Goal: Information Seeking & Learning: Learn about a topic

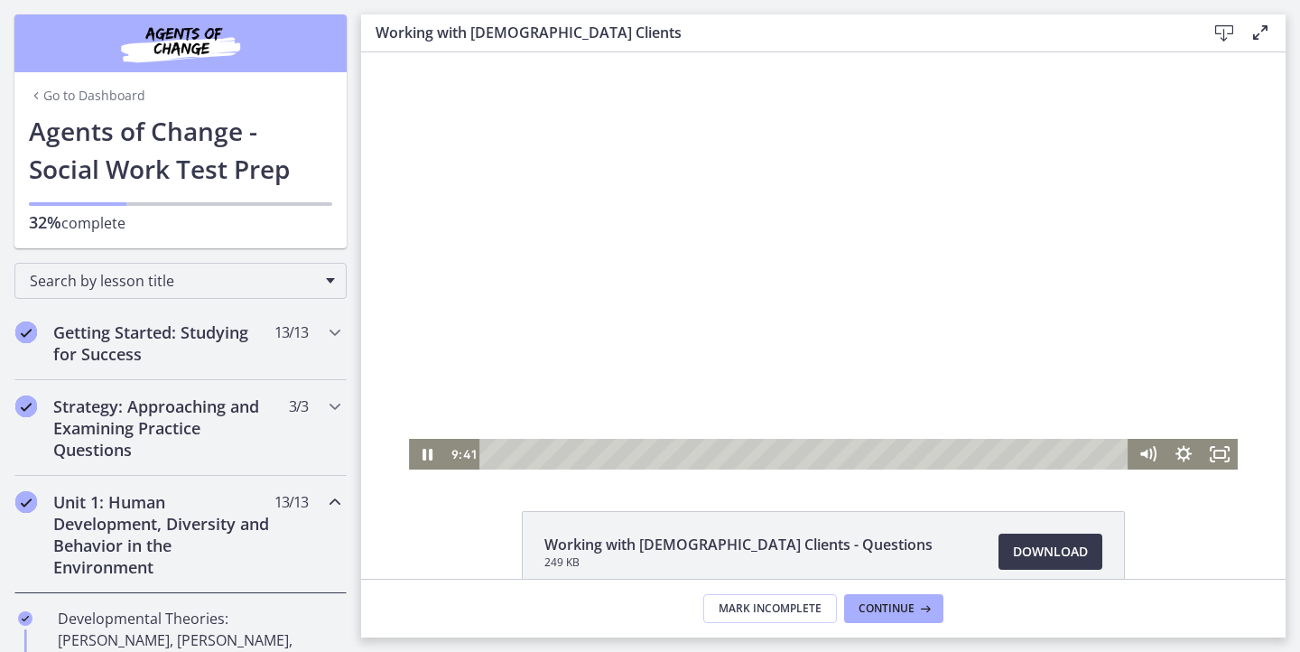
click at [565, 219] on div at bounding box center [823, 260] width 829 height 417
click at [669, 250] on div at bounding box center [823, 260] width 829 height 417
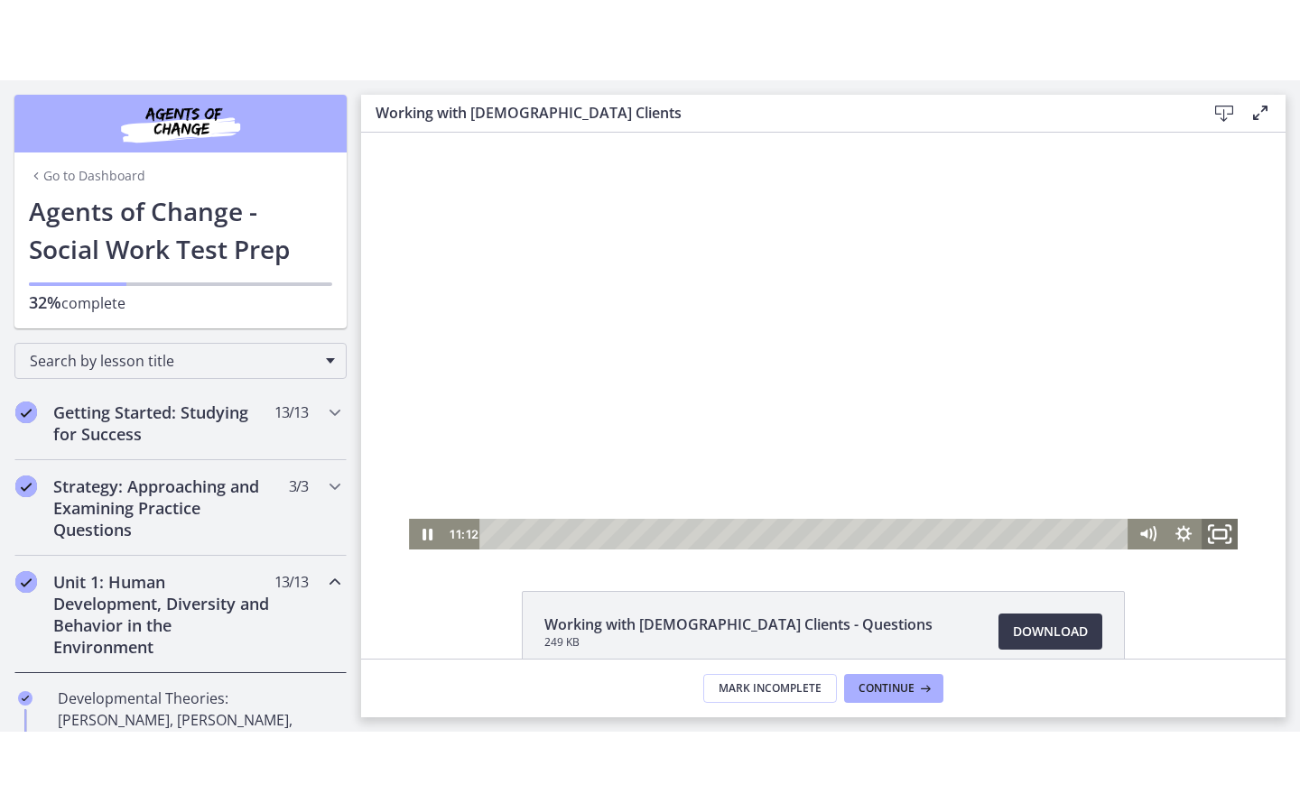
click at [1218, 534] on icon "Fullscreen" at bounding box center [1219, 534] width 43 height 37
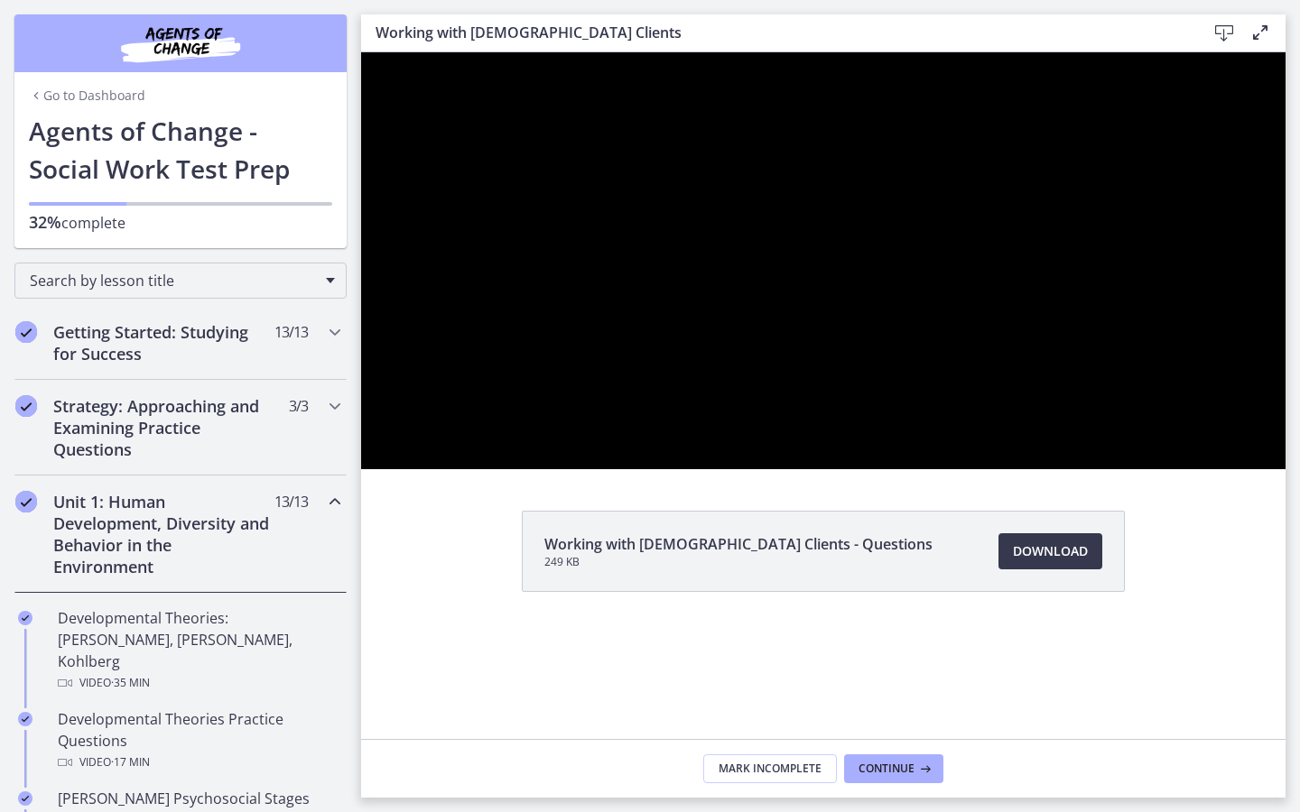
click at [970, 467] on div at bounding box center [823, 260] width 924 height 417
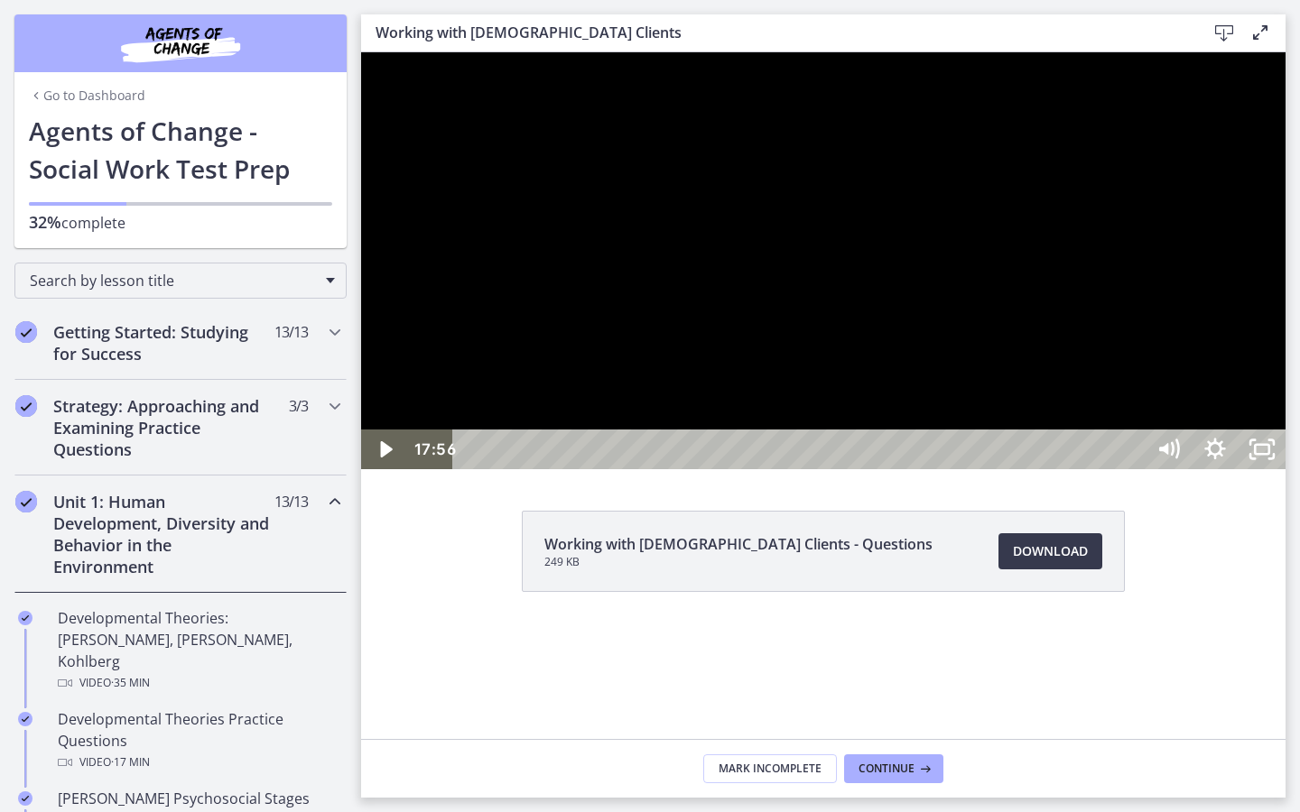
click at [1089, 454] on div at bounding box center [823, 260] width 924 height 417
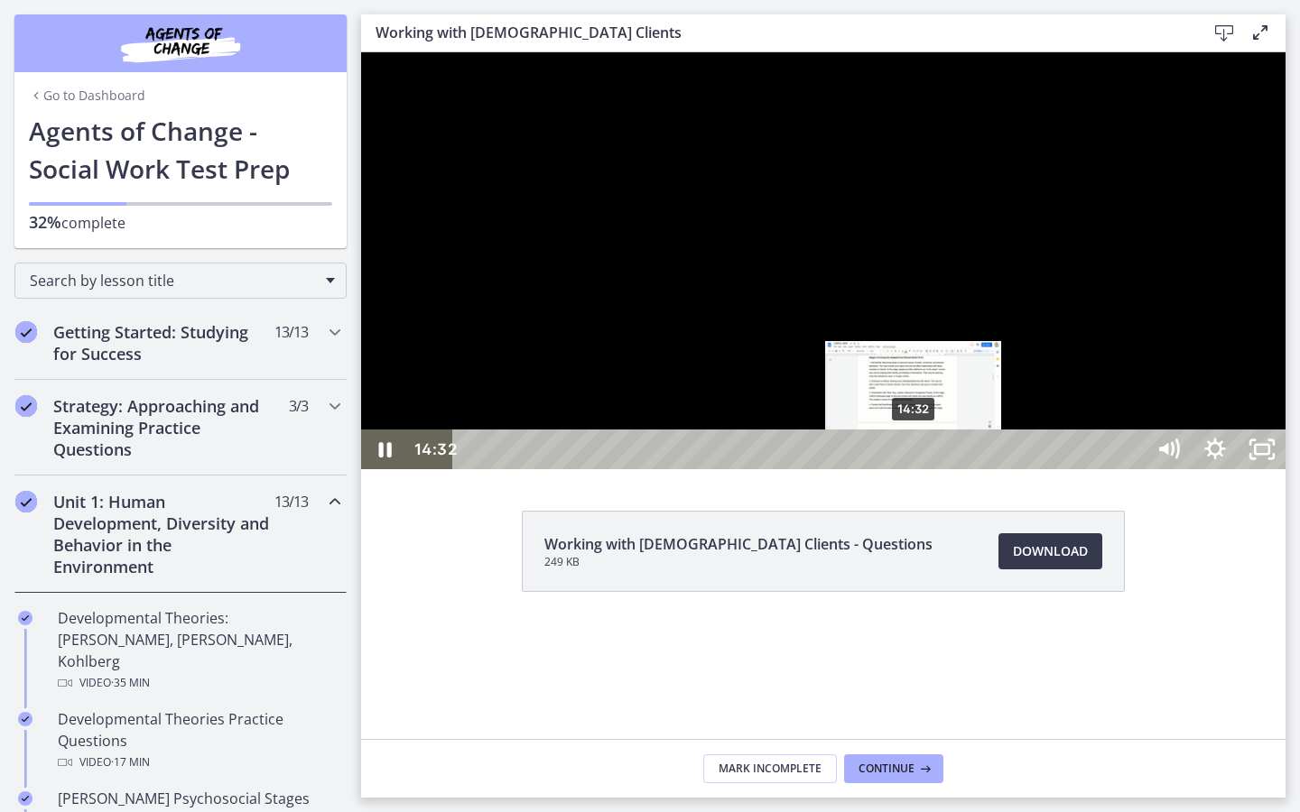
click at [914, 469] on div "14:32" at bounding box center [801, 450] width 663 height 40
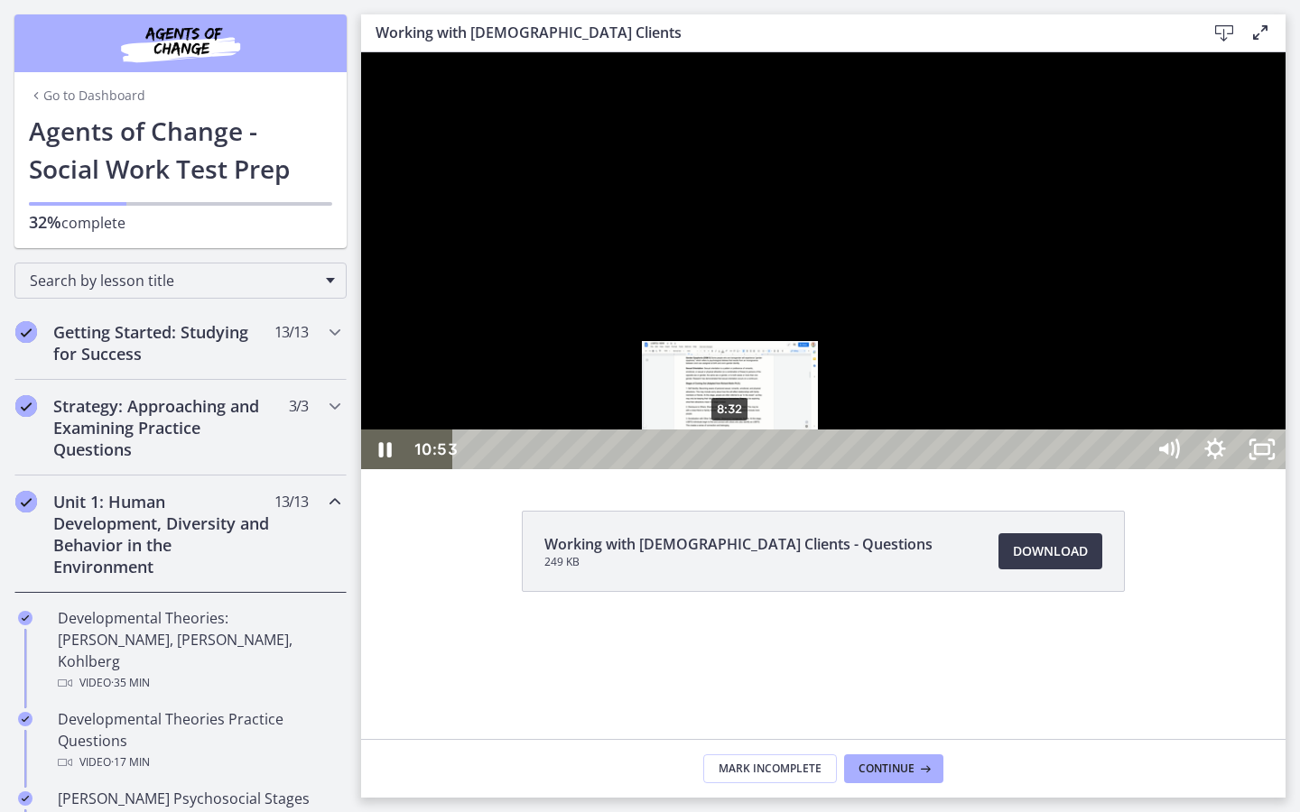
click at [731, 469] on div "8:32" at bounding box center [801, 450] width 663 height 40
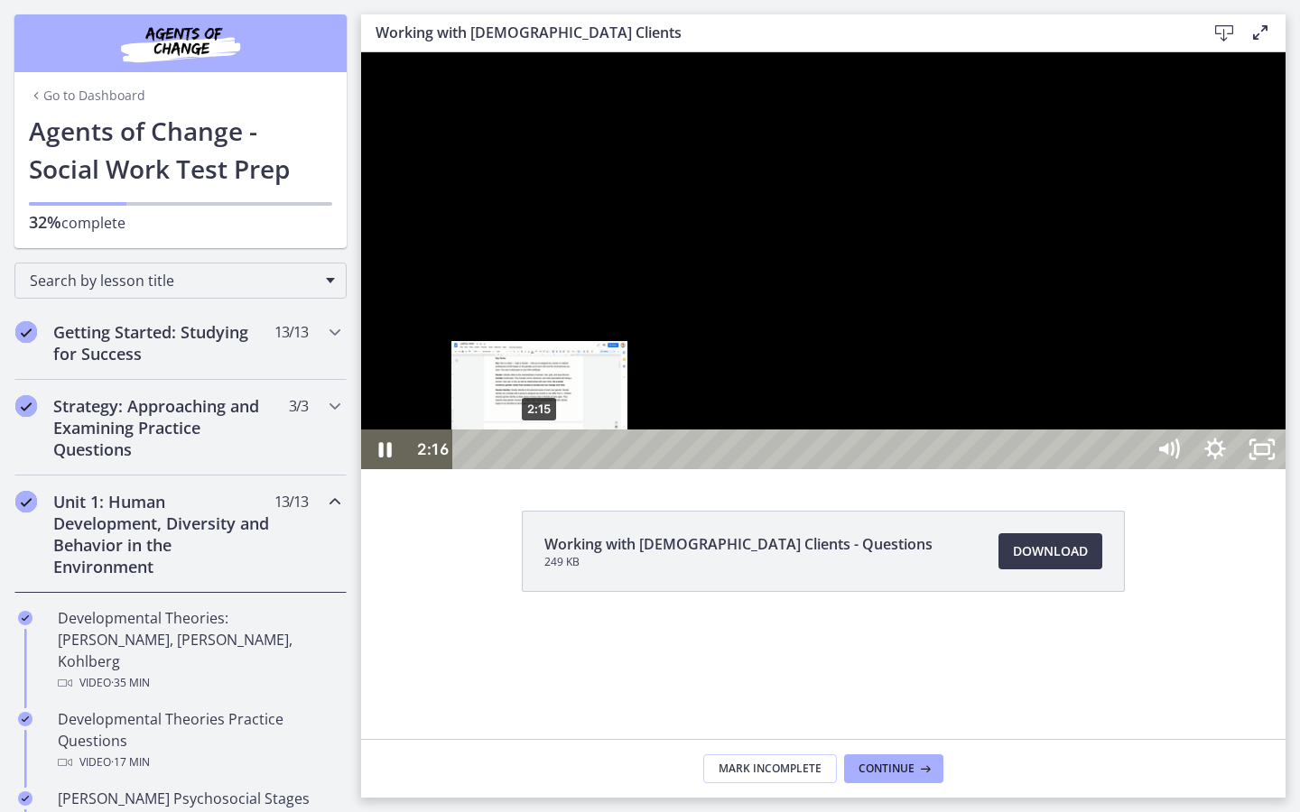
click at [540, 469] on div "2:15" at bounding box center [801, 450] width 663 height 40
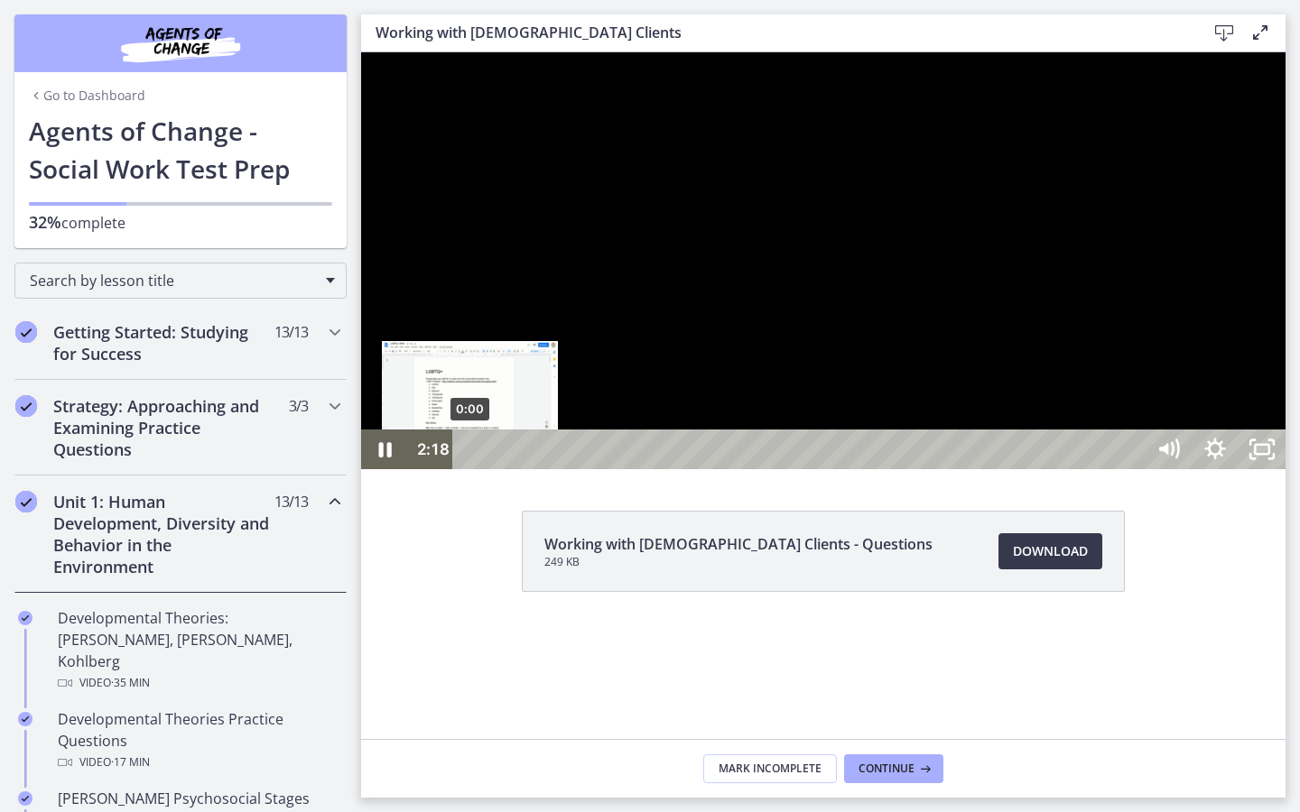
click at [470, 469] on div "0:00" at bounding box center [801, 450] width 663 height 40
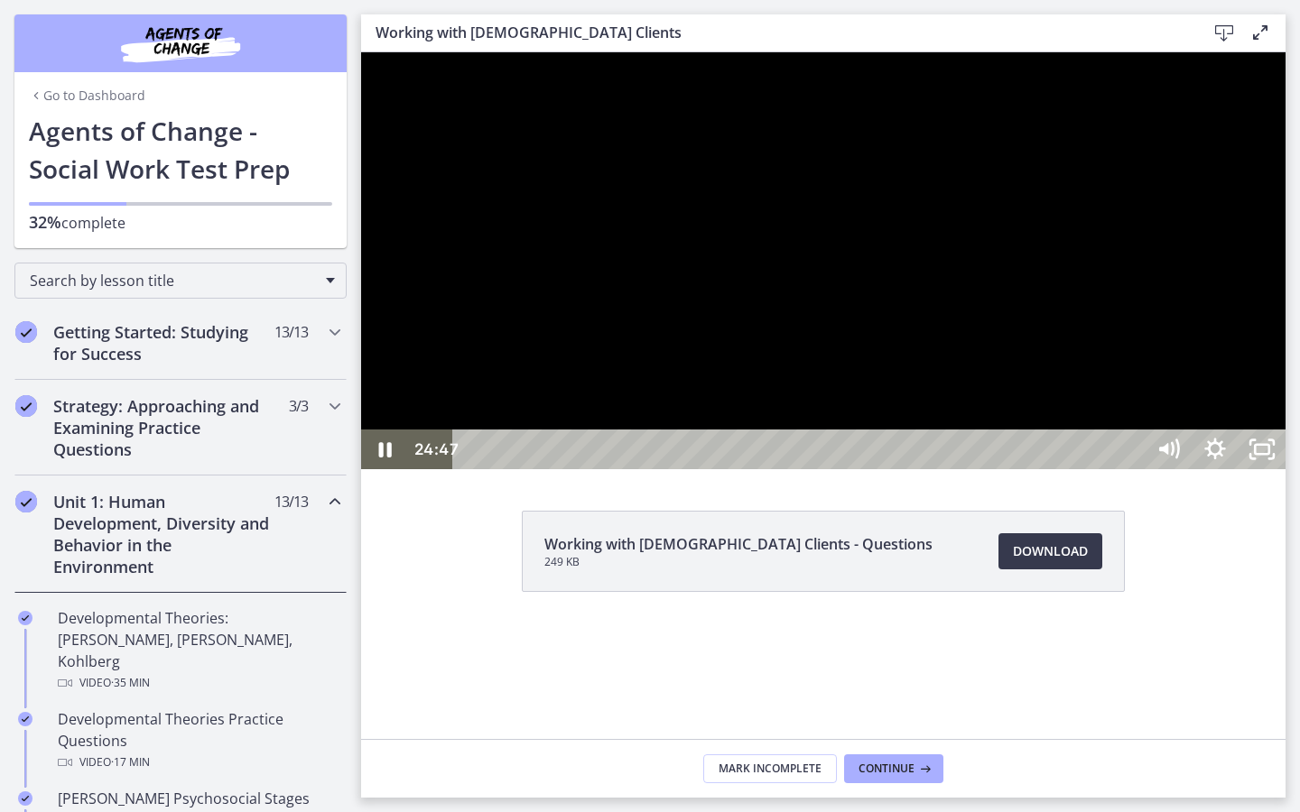
click at [603, 469] on div at bounding box center [823, 260] width 924 height 417
click at [728, 459] on div at bounding box center [823, 260] width 924 height 417
click at [1185, 469] on div at bounding box center [823, 260] width 924 height 417
click at [1129, 469] on div at bounding box center [823, 260] width 924 height 417
click at [1214, 469] on div at bounding box center [823, 260] width 924 height 417
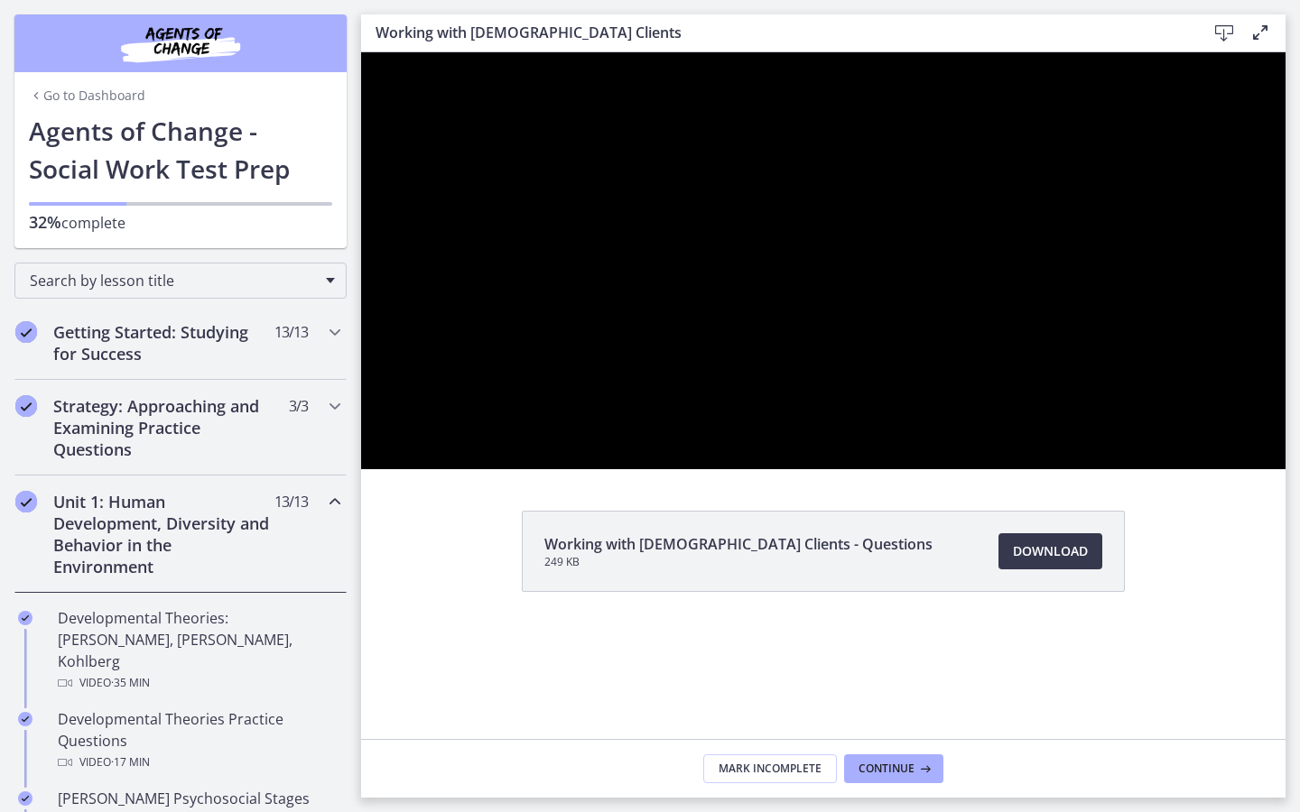
click at [1149, 451] on div at bounding box center [823, 260] width 924 height 417
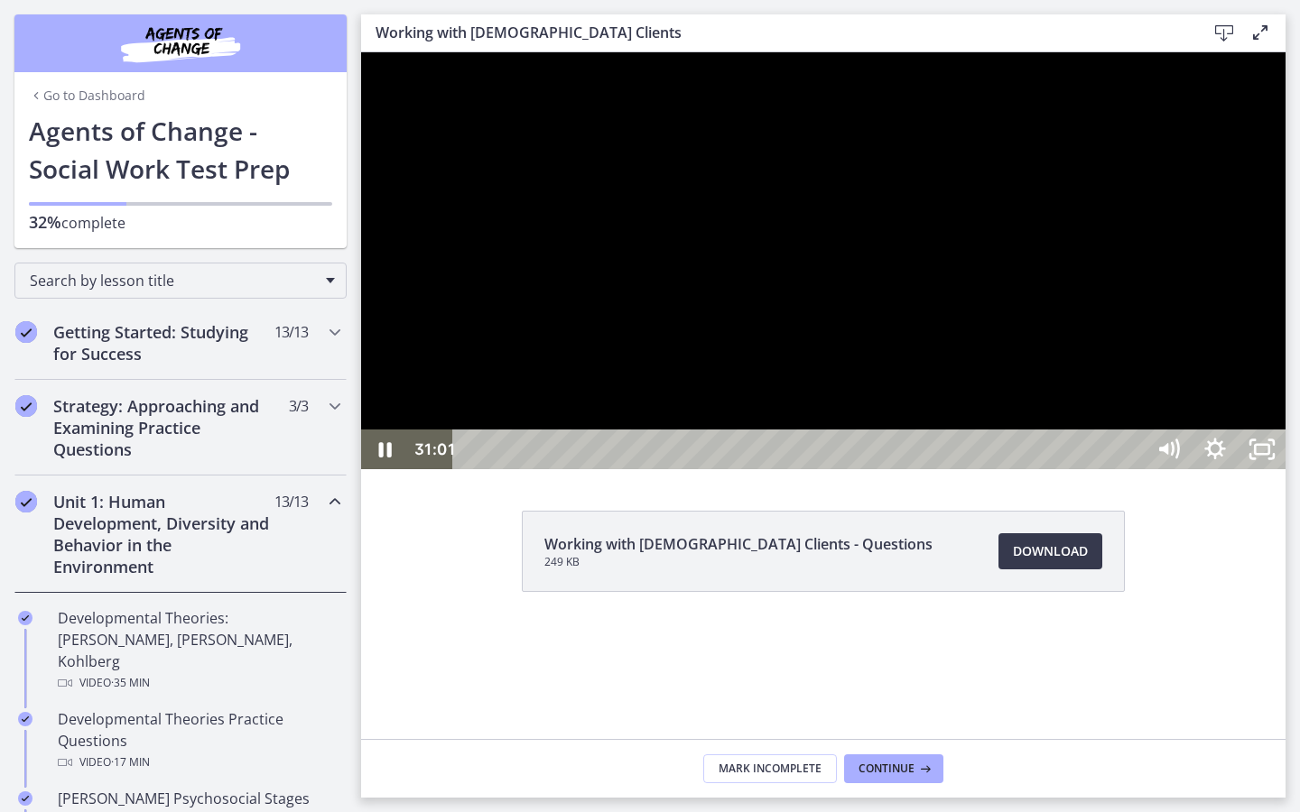
click at [1145, 469] on div at bounding box center [823, 260] width 924 height 417
click at [1156, 469] on div at bounding box center [823, 260] width 924 height 417
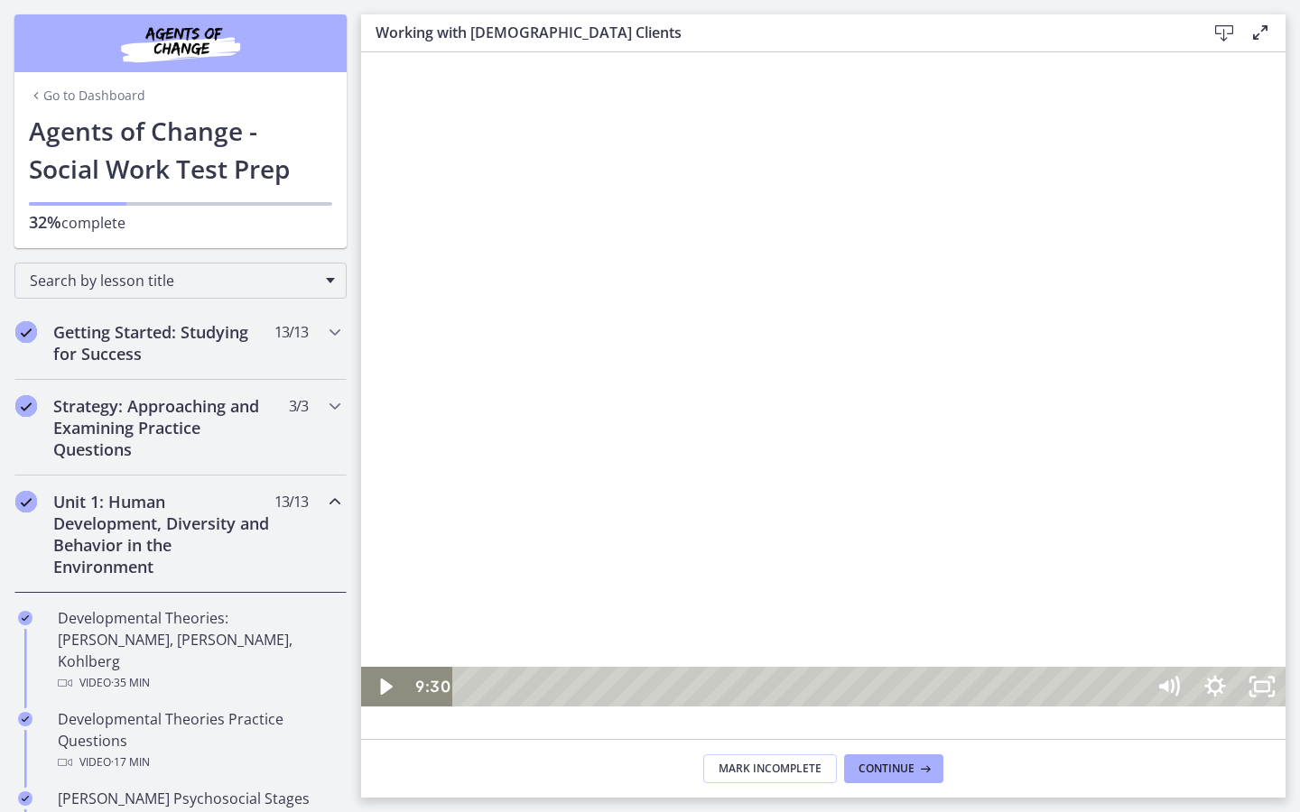
click at [1000, 565] on div at bounding box center [823, 379] width 924 height 654
click at [1133, 651] on div "32:33" at bounding box center [801, 687] width 663 height 40
click at [1285, 651] on icon "Fullscreen" at bounding box center [1261, 687] width 47 height 40
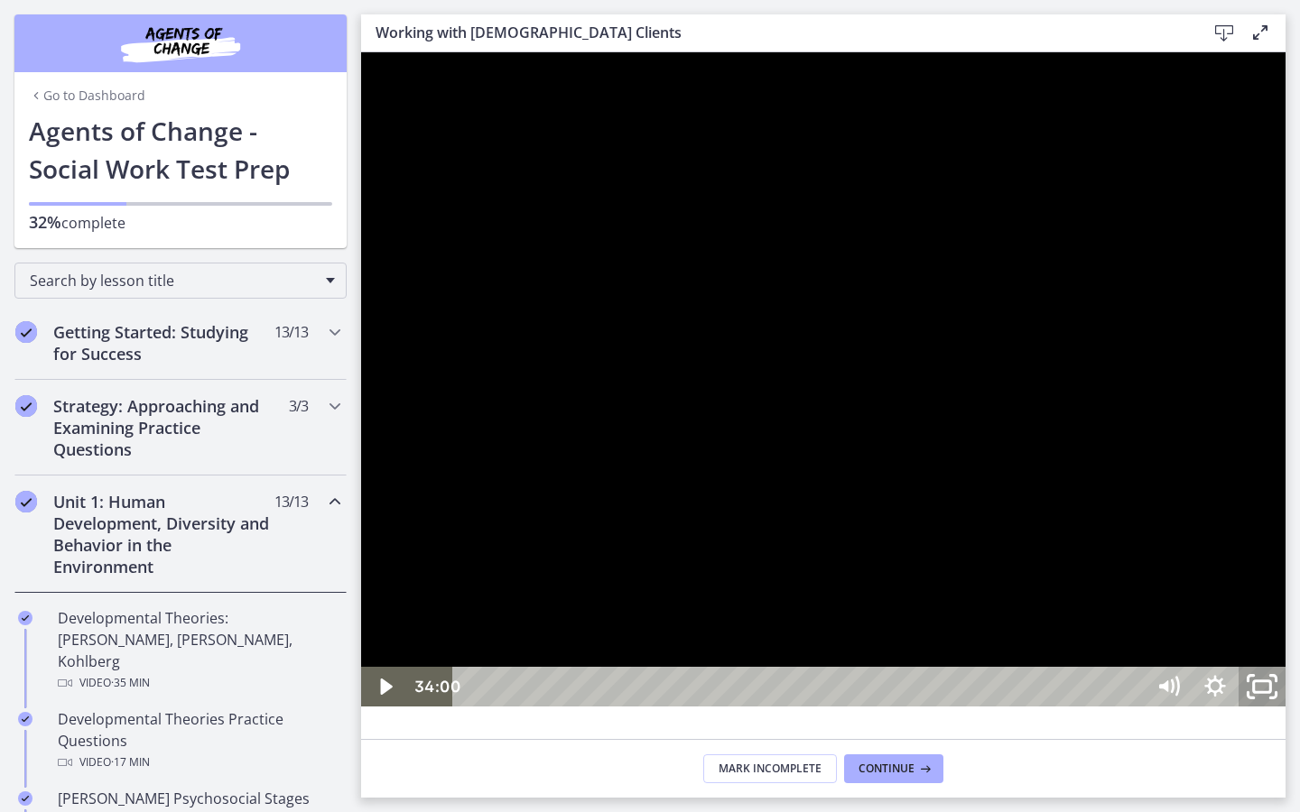
click at [1290, 651] on icon "Unfullscreen" at bounding box center [1262, 687] width 56 height 48
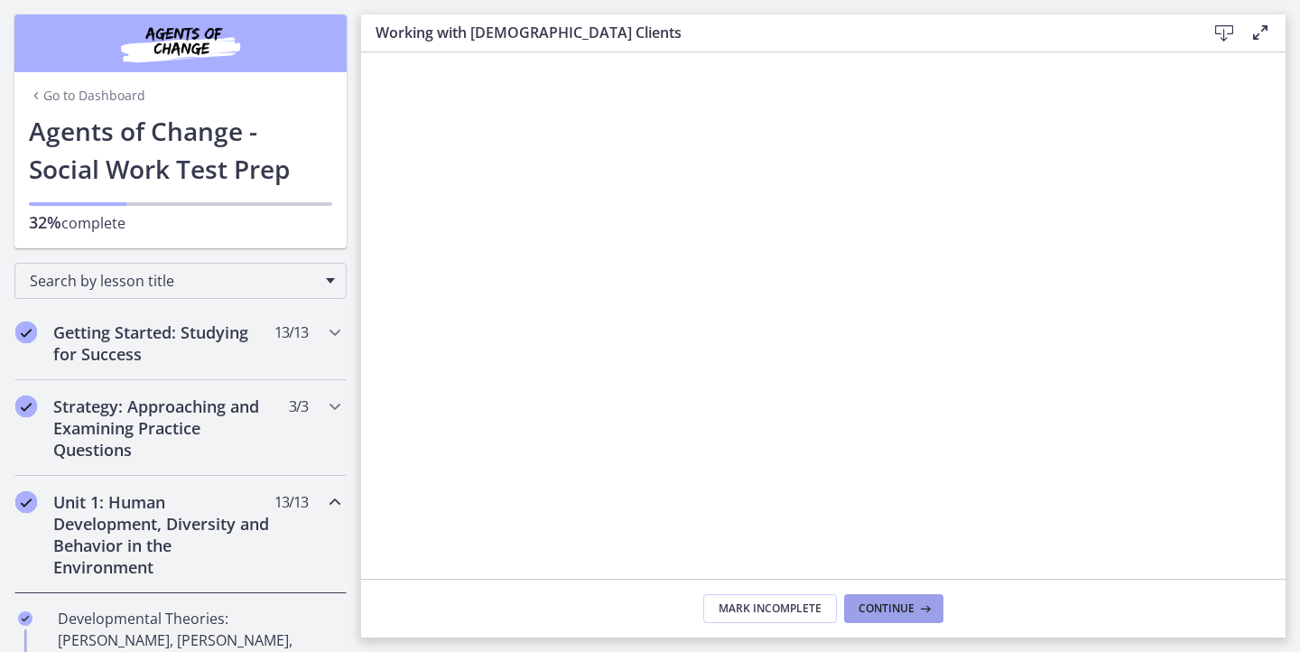
click at [891, 607] on span "Continue" at bounding box center [886, 608] width 56 height 14
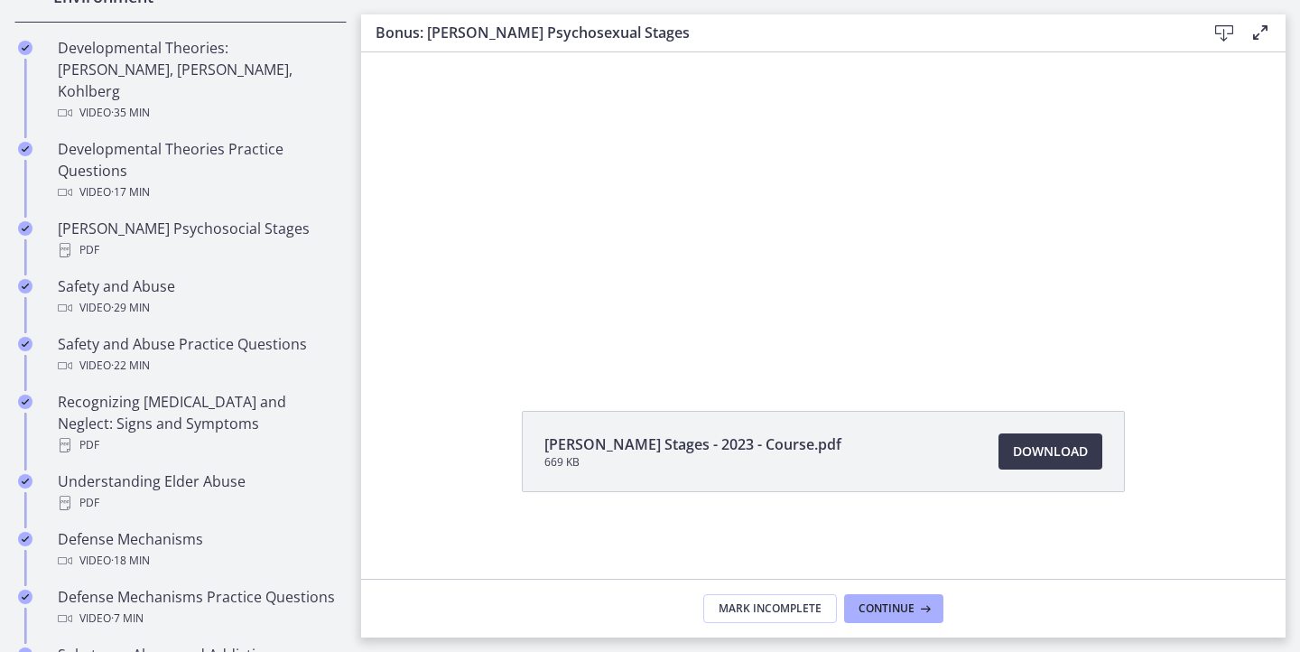
scroll to position [1140, 0]
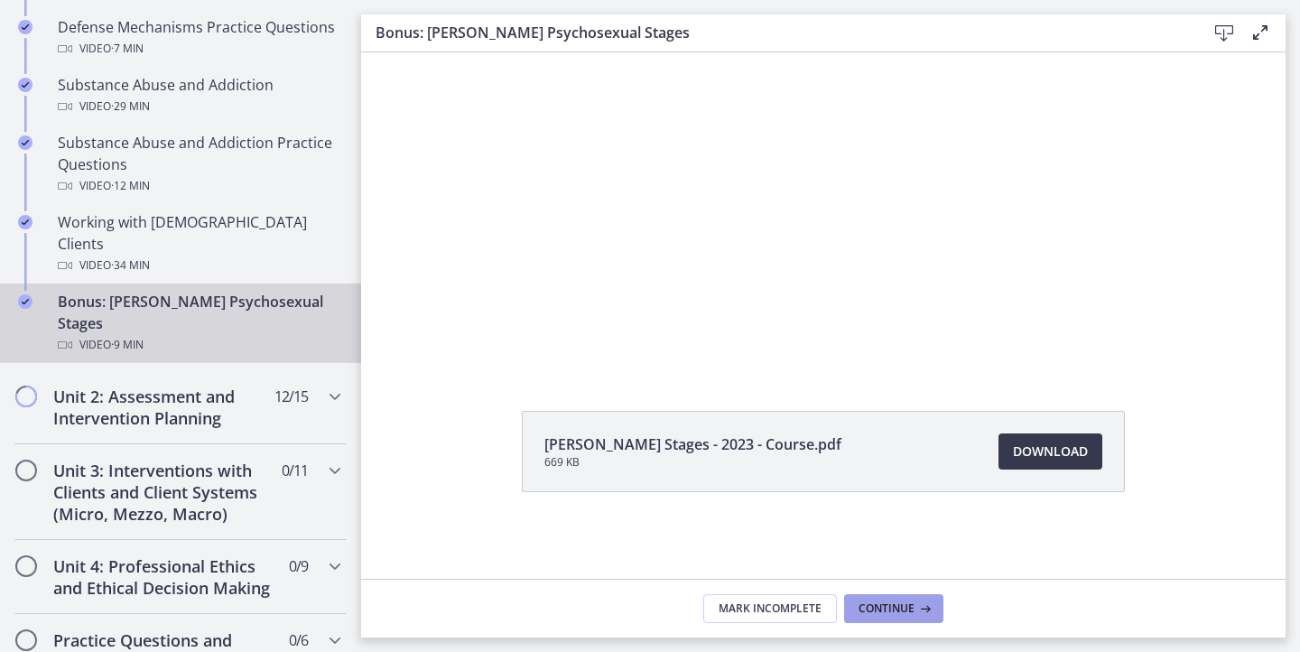
click at [884, 607] on span "Continue" at bounding box center [886, 608] width 56 height 14
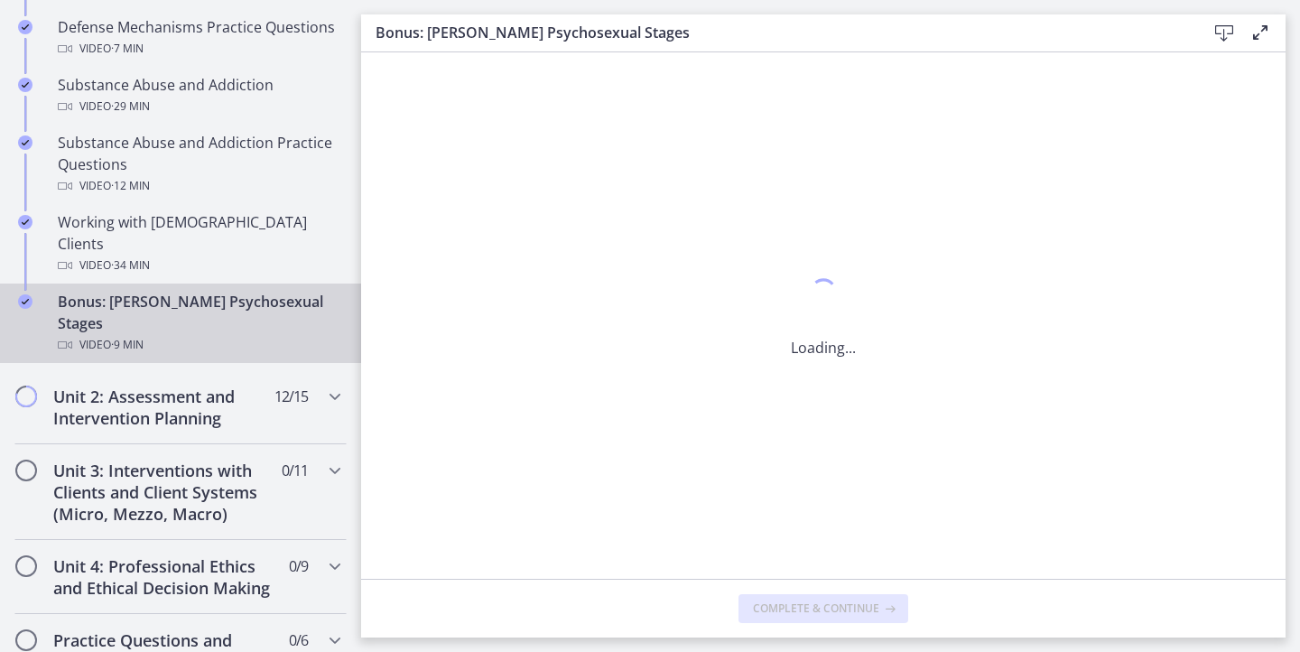
scroll to position [0, 0]
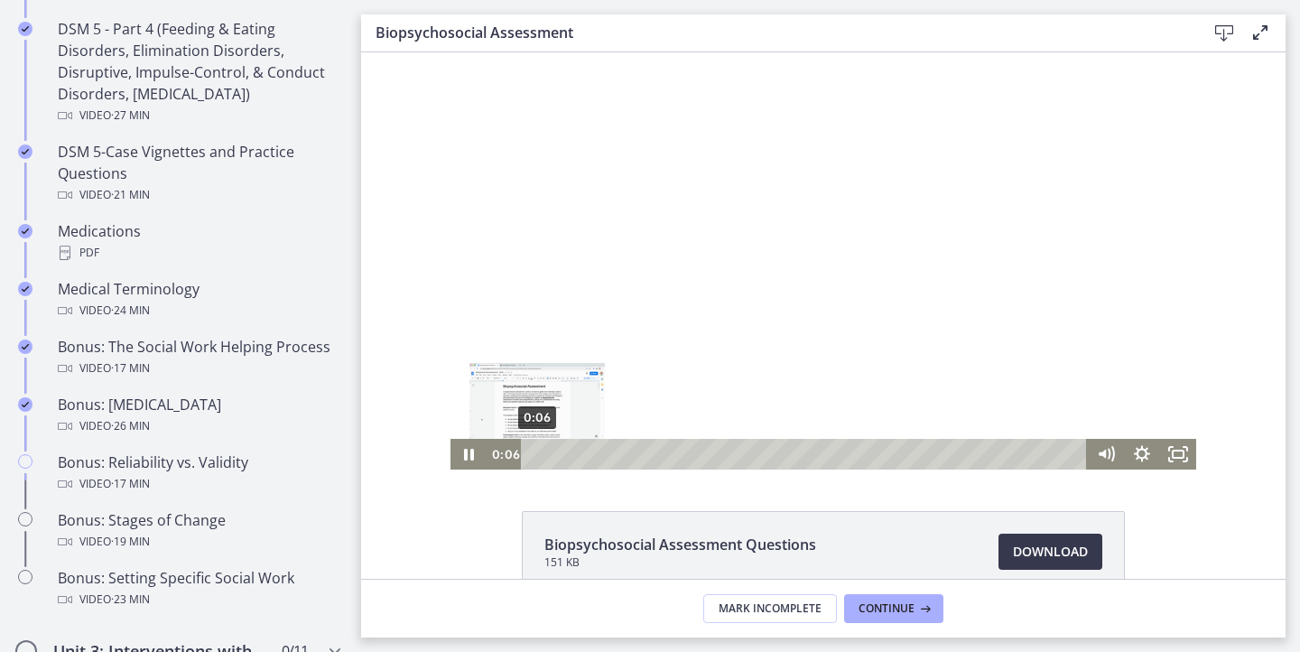
click at [534, 452] on div "0:06" at bounding box center [806, 454] width 544 height 31
click at [683, 299] on div at bounding box center [823, 260] width 746 height 417
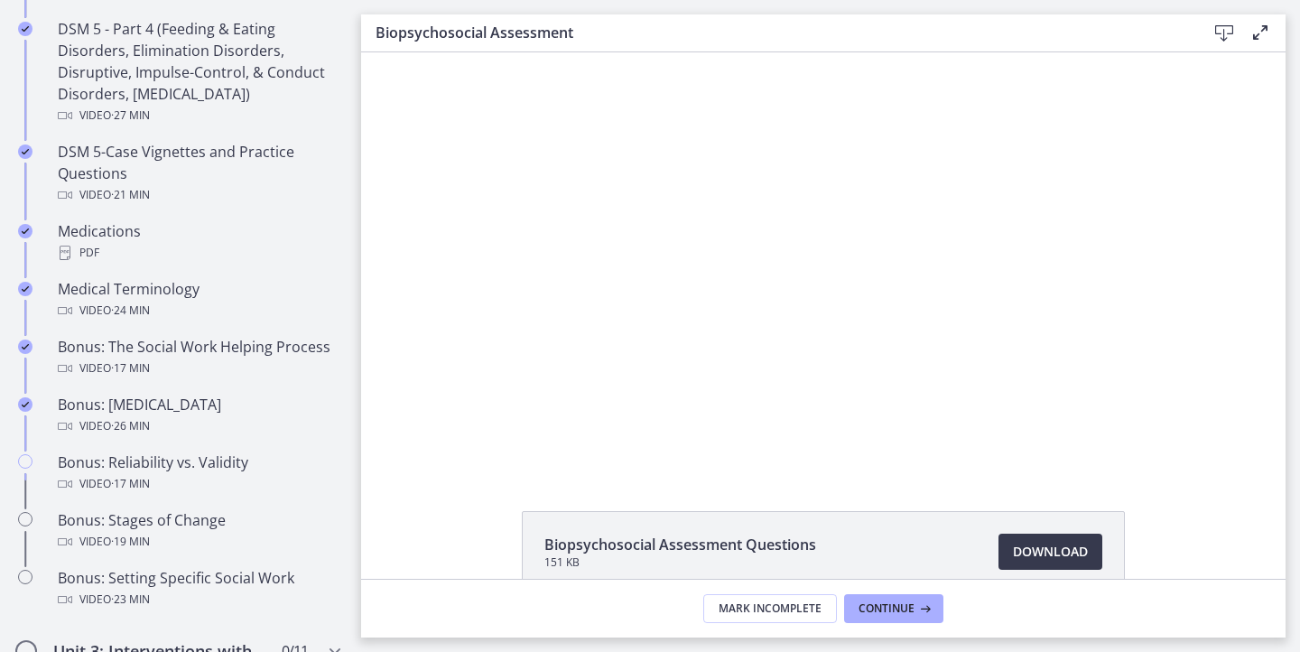
scroll to position [570, 0]
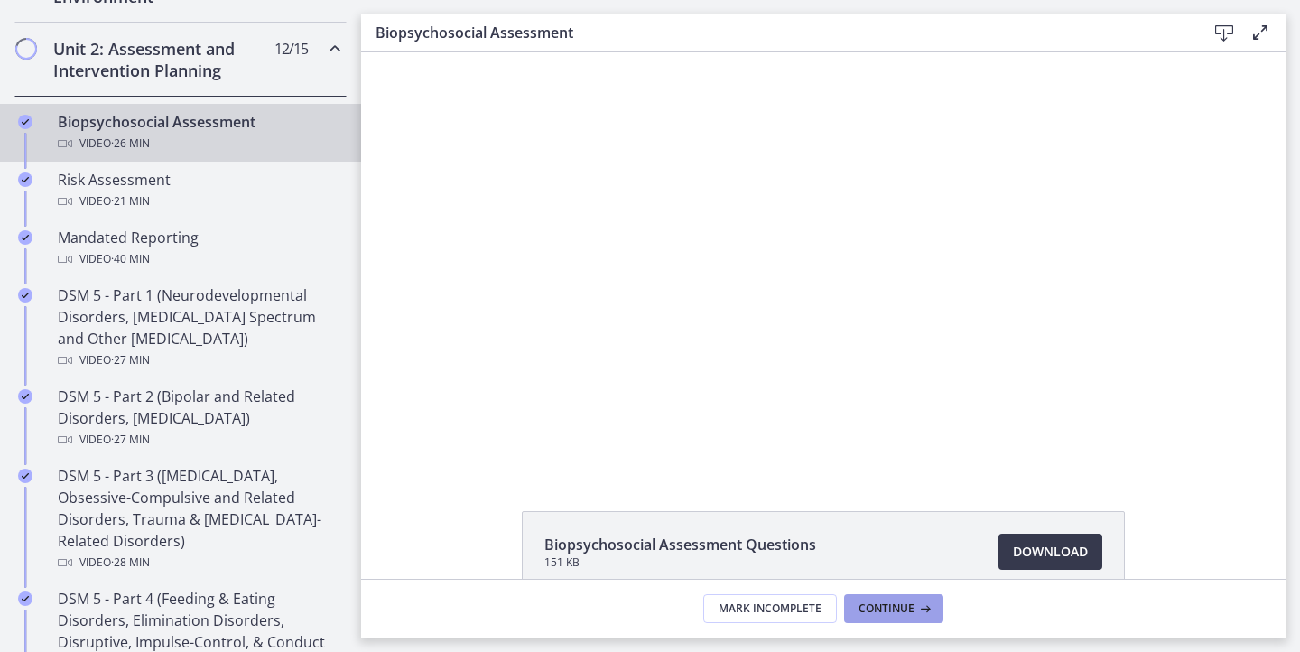
click at [893, 611] on span "Continue" at bounding box center [886, 608] width 56 height 14
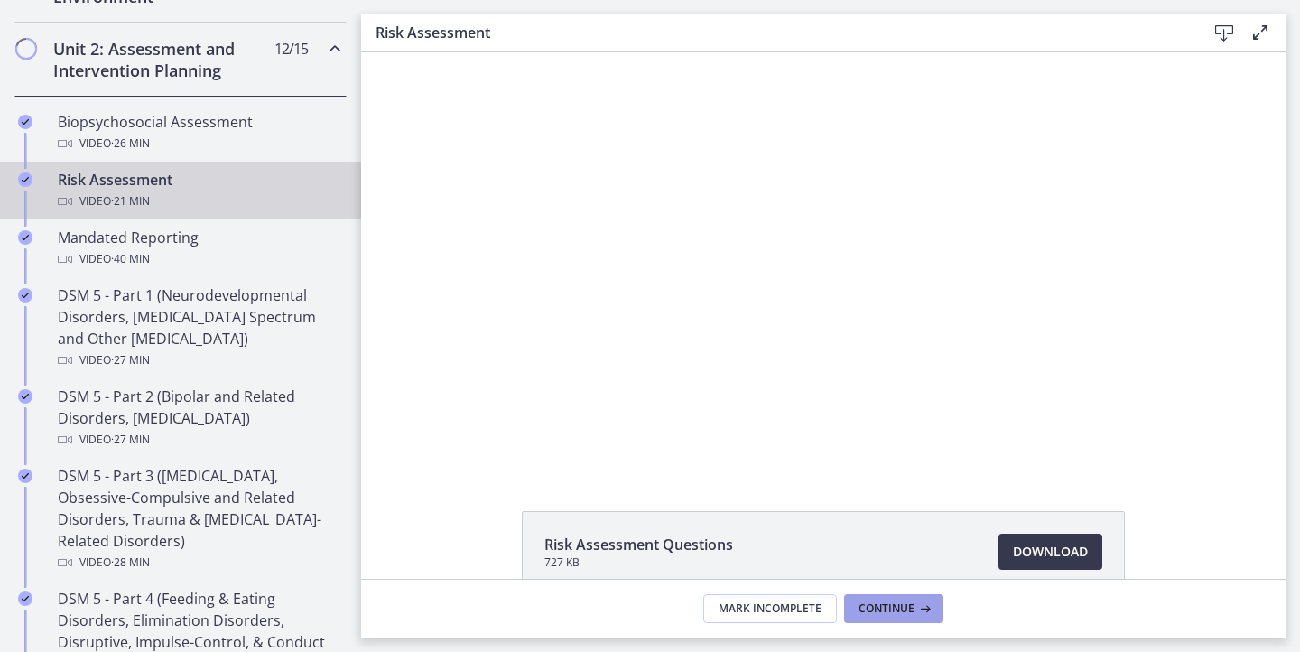
click at [893, 611] on span "Continue" at bounding box center [886, 608] width 56 height 14
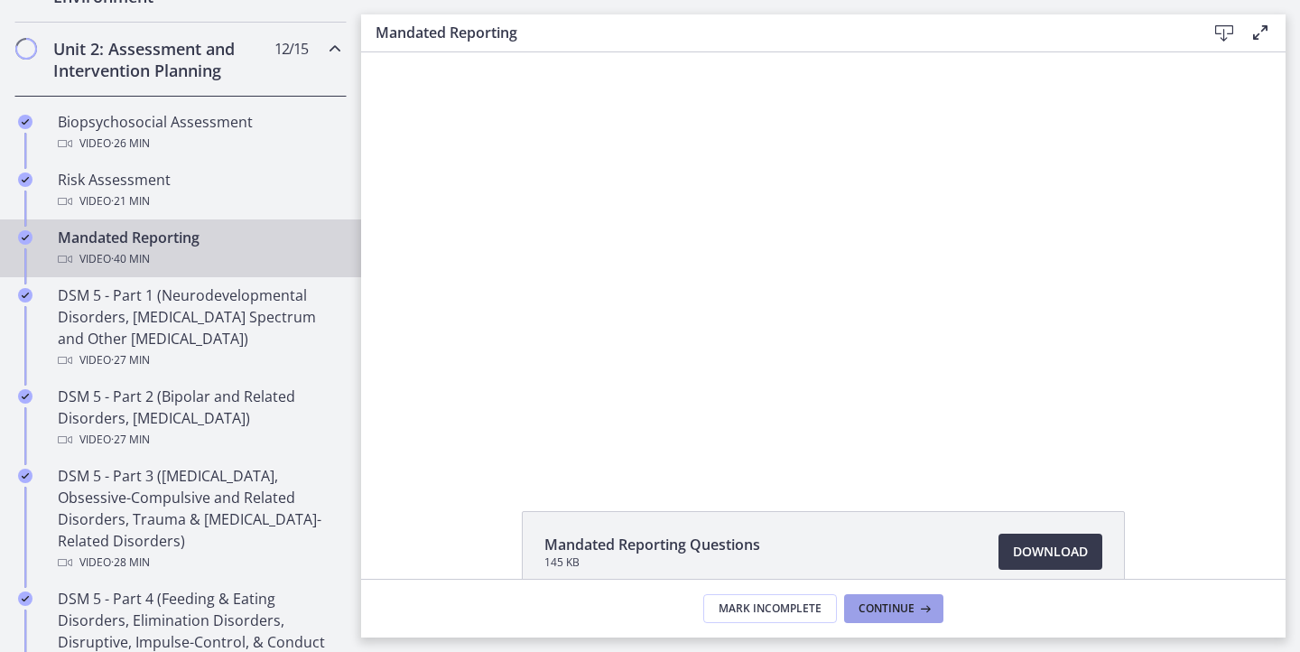
click at [893, 611] on span "Continue" at bounding box center [886, 608] width 56 height 14
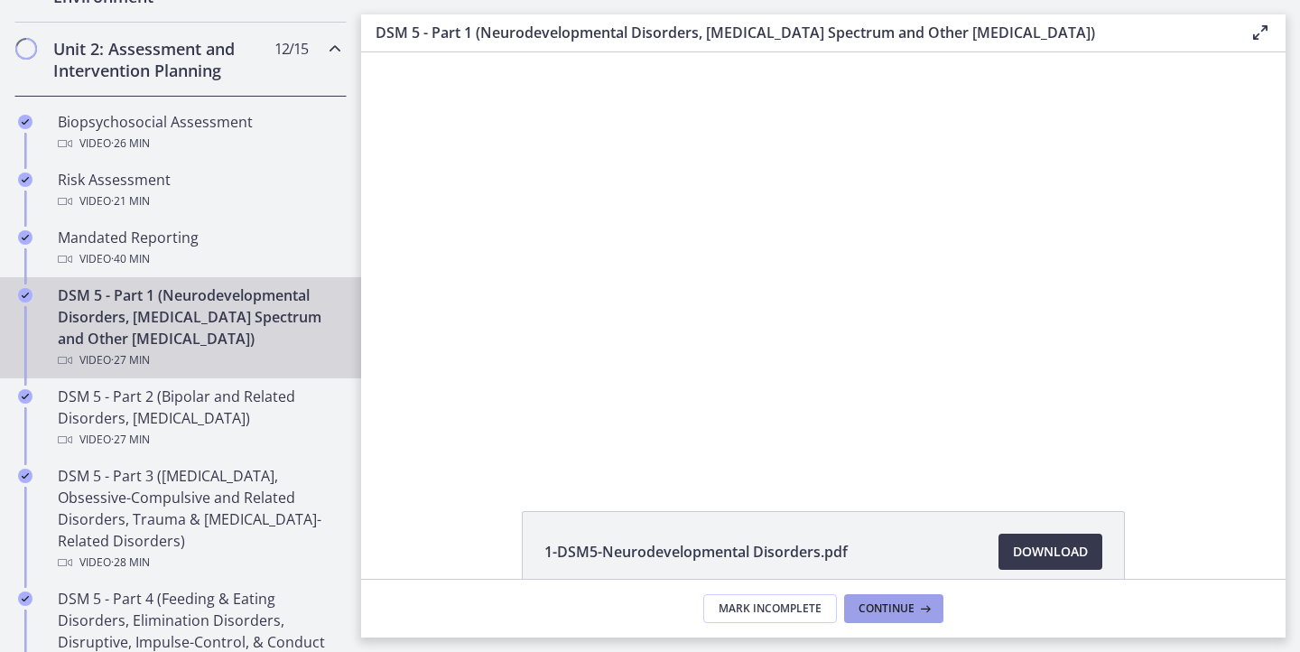
click at [893, 611] on span "Continue" at bounding box center [886, 608] width 56 height 14
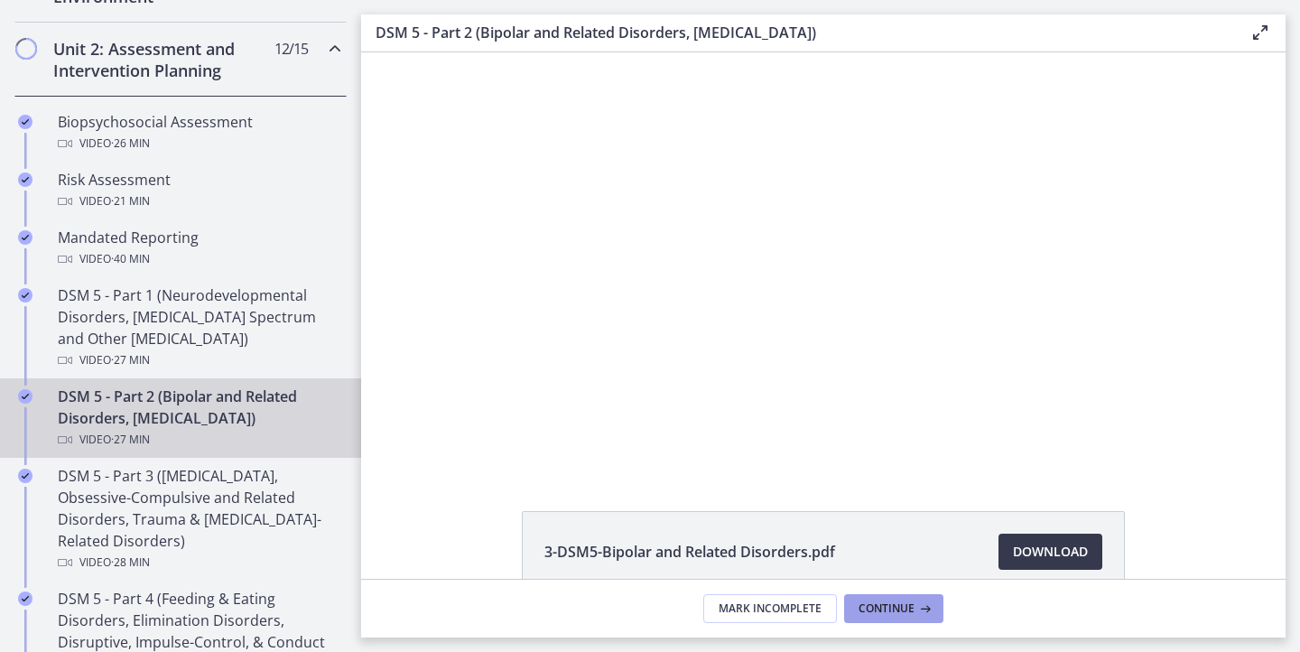
click at [895, 612] on span "Continue" at bounding box center [886, 608] width 56 height 14
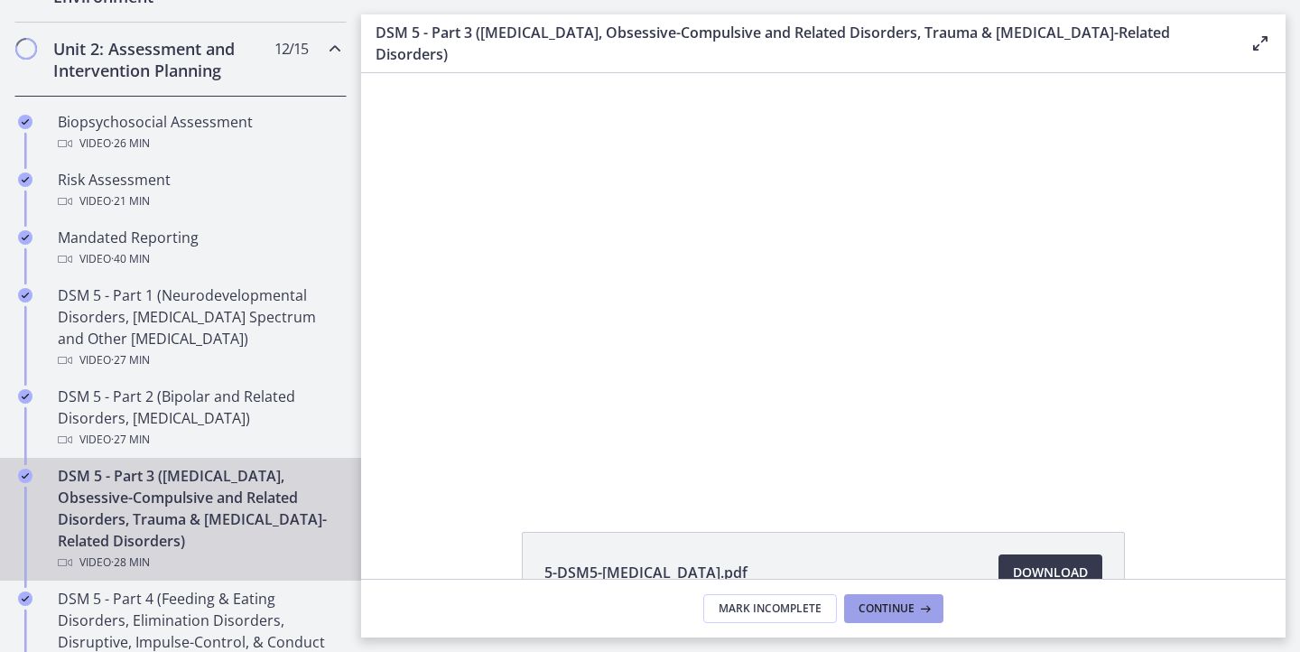
click at [895, 612] on span "Continue" at bounding box center [886, 608] width 56 height 14
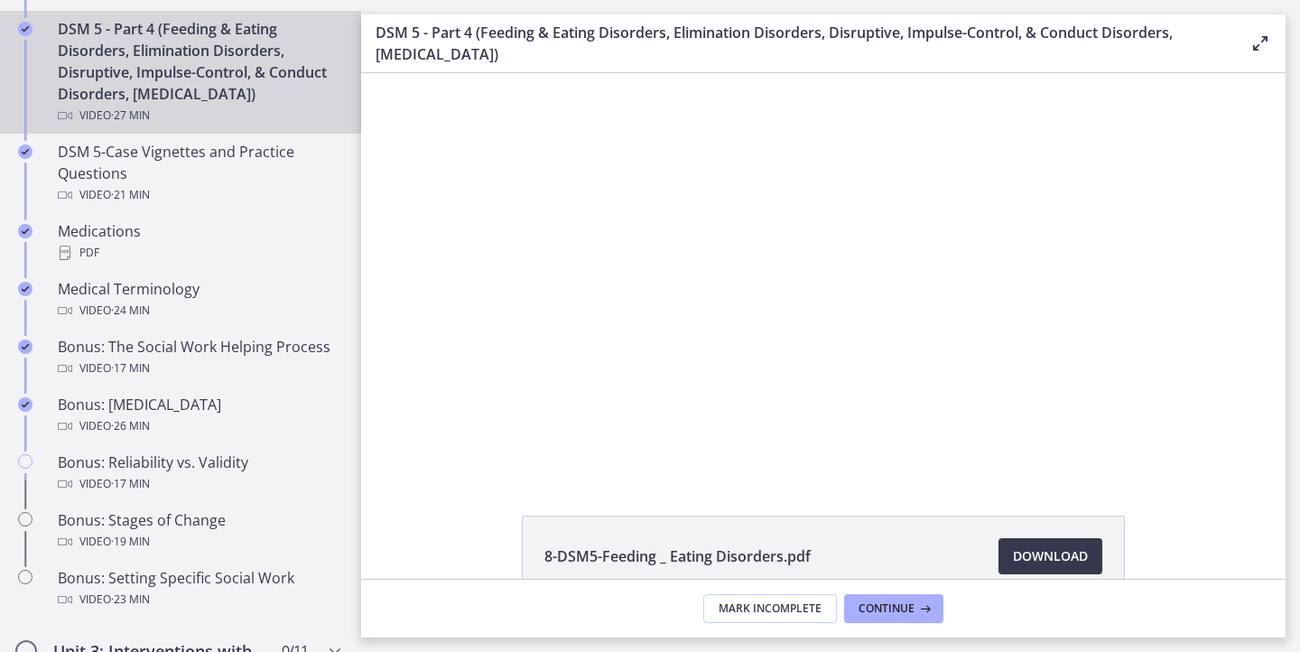
scroll to position [570, 0]
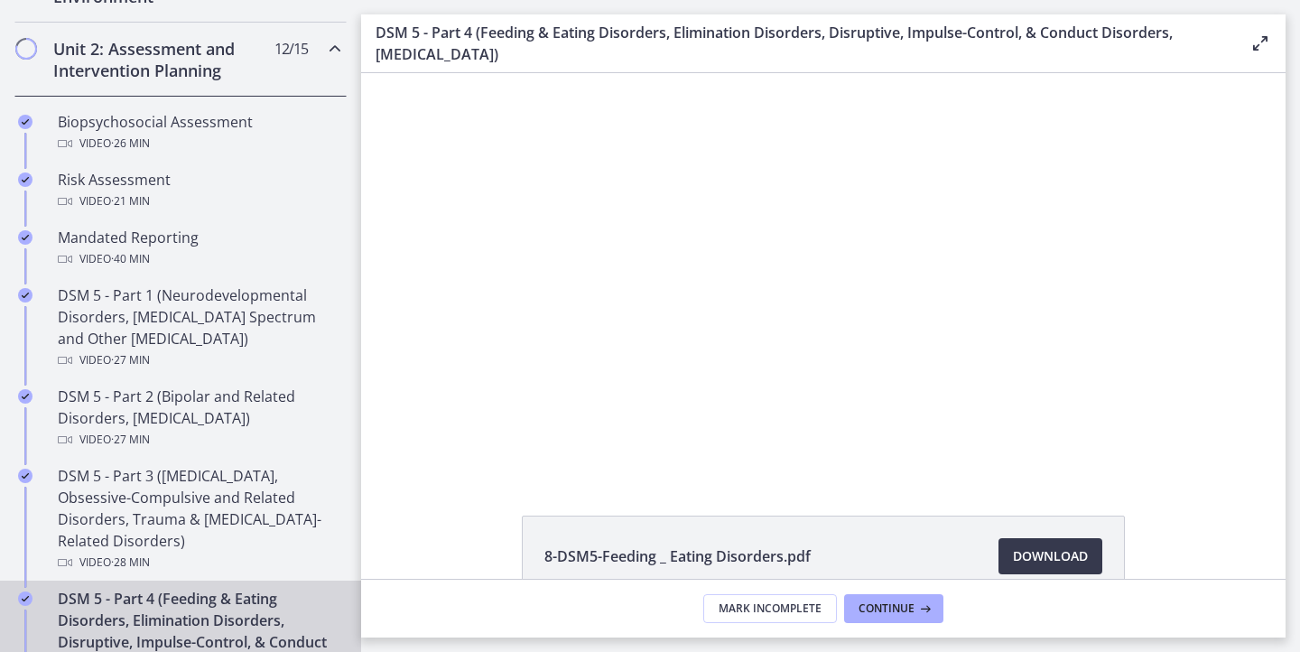
click at [491, 498] on div "8-DSM5-Feeding _ Eating Disorders.pdf Download Opens in a new window 9-DSM5-Eli…" at bounding box center [823, 325] width 924 height 505
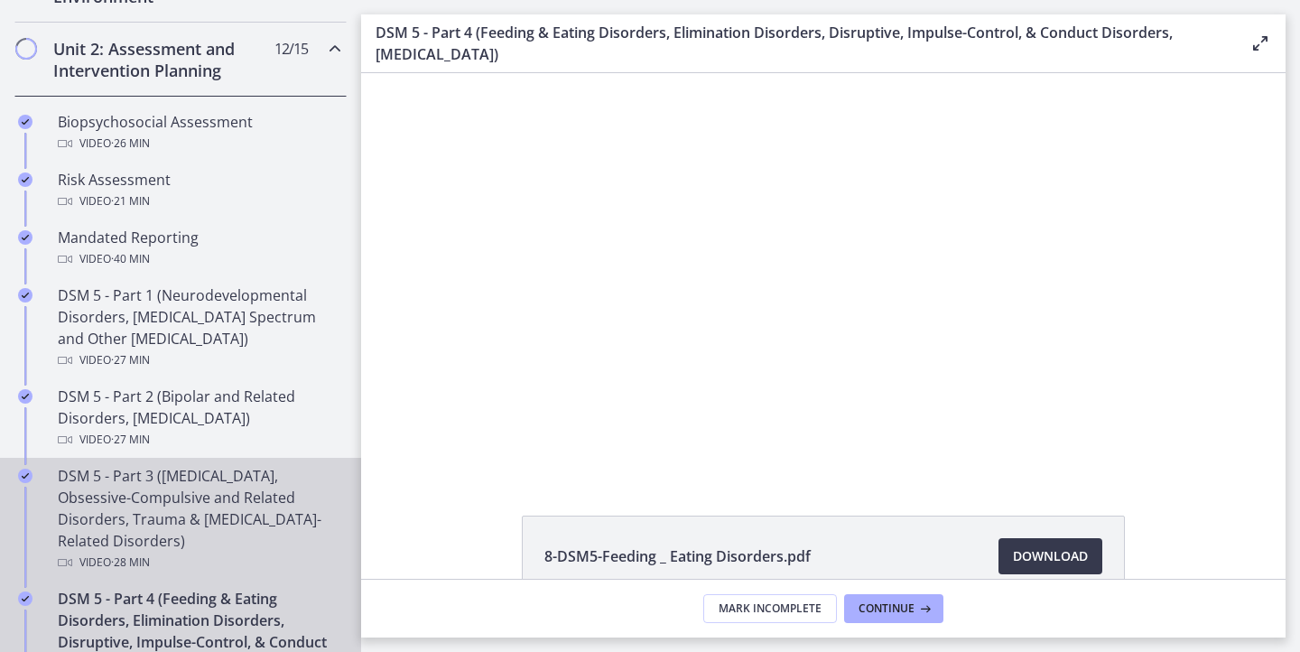
click at [238, 503] on div "DSM 5 - Part 3 ([MEDICAL_DATA], Obsessive-Compulsive and Related Disorders, Tra…" at bounding box center [199, 519] width 282 height 108
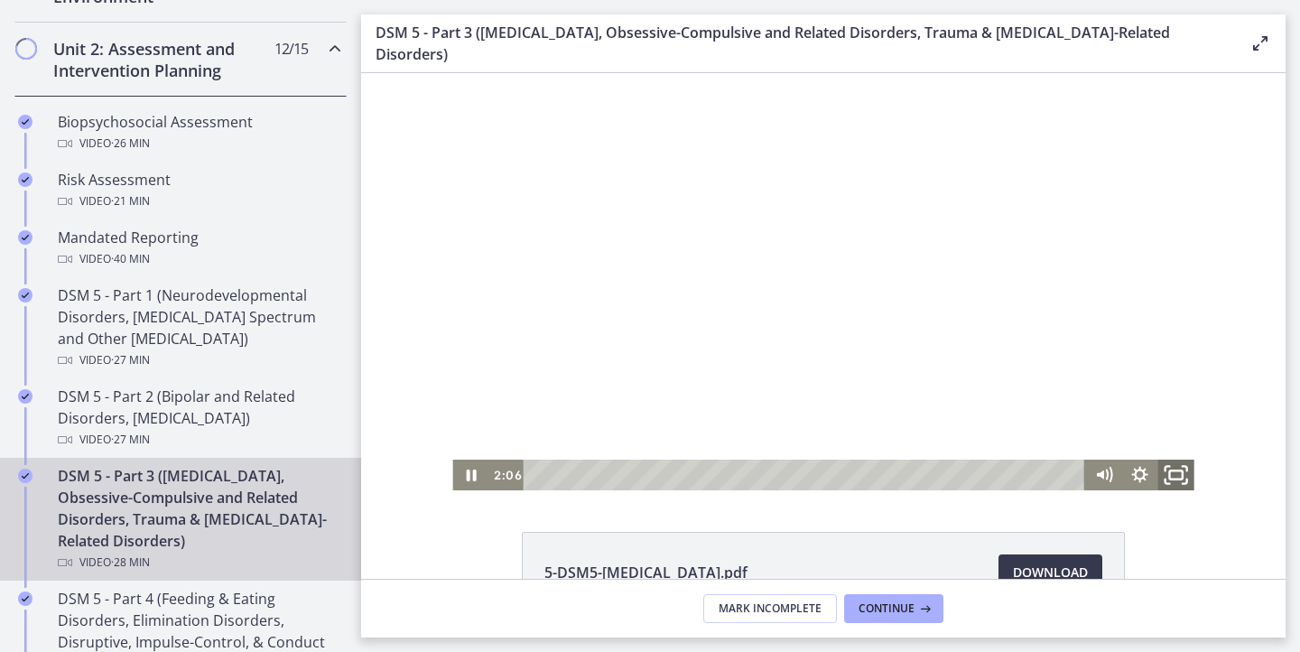
click at [1164, 476] on icon "Fullscreen" at bounding box center [1175, 475] width 43 height 37
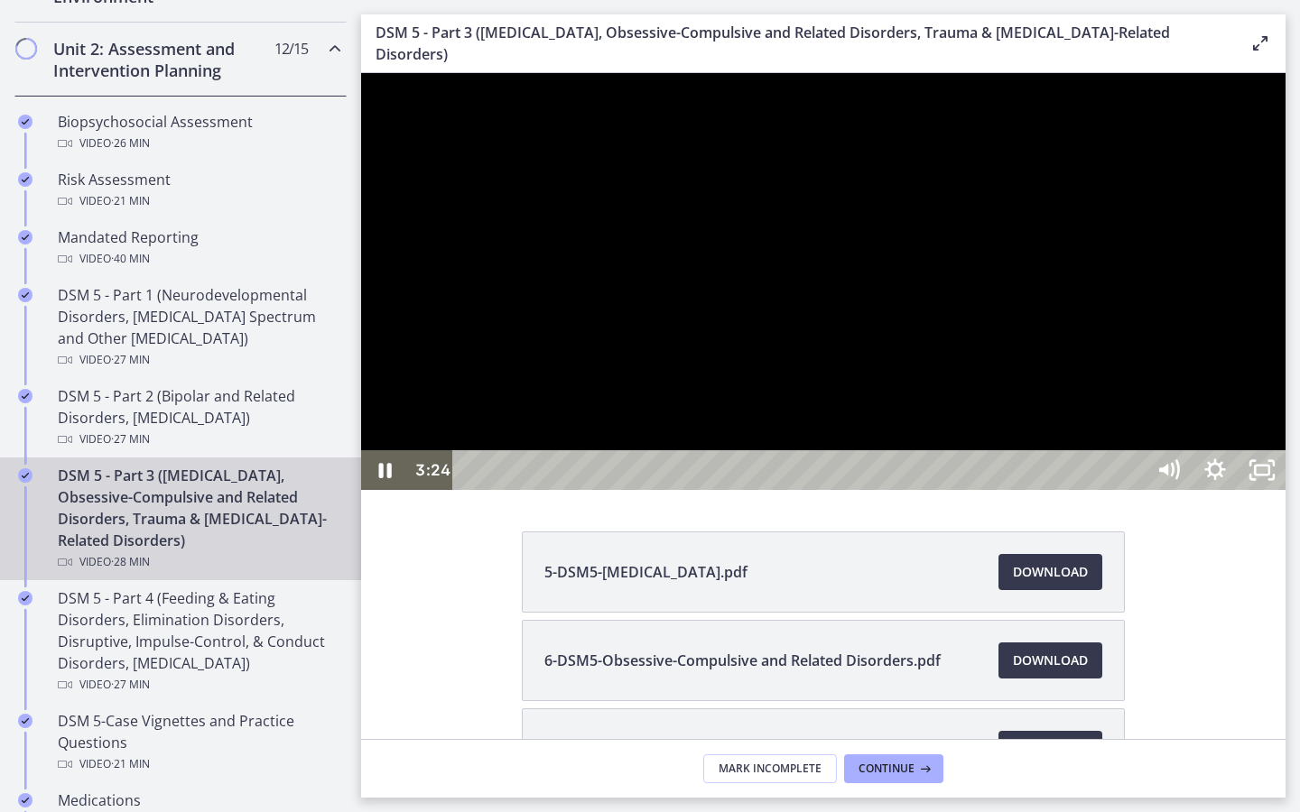
click at [1082, 490] on div at bounding box center [823, 281] width 924 height 417
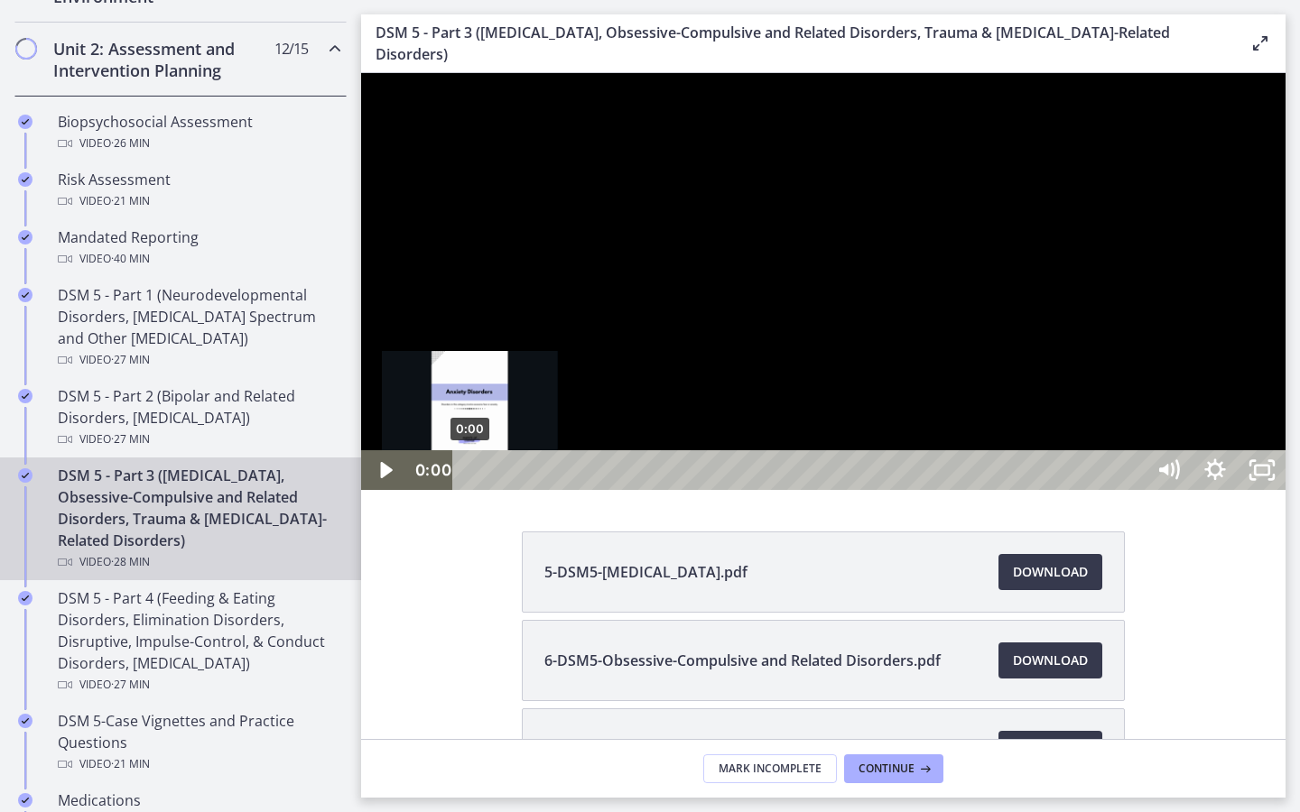
click at [470, 490] on div "0:00" at bounding box center [801, 470] width 663 height 40
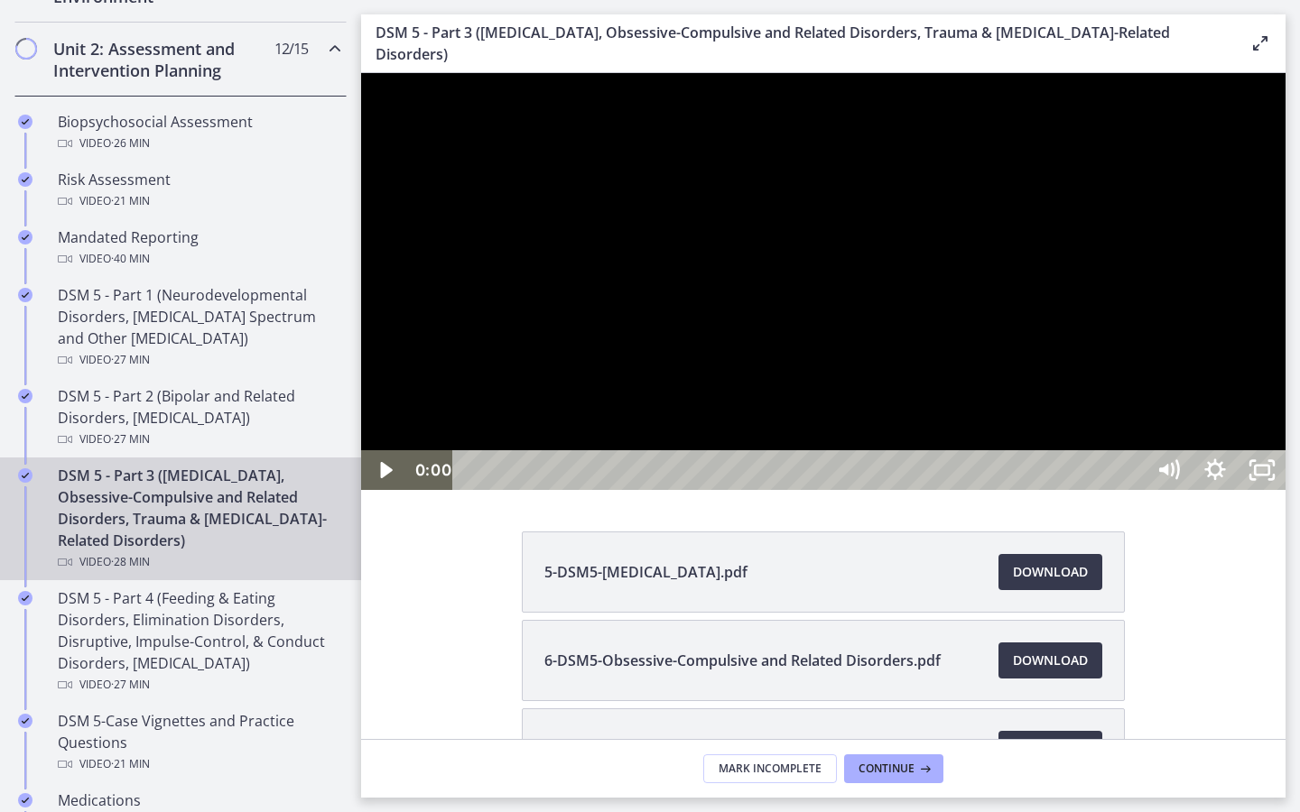
click at [870, 490] on div at bounding box center [823, 281] width 924 height 417
click at [863, 490] on div at bounding box center [823, 281] width 924 height 417
click at [1285, 490] on icon "Unfullscreen" at bounding box center [1261, 470] width 47 height 40
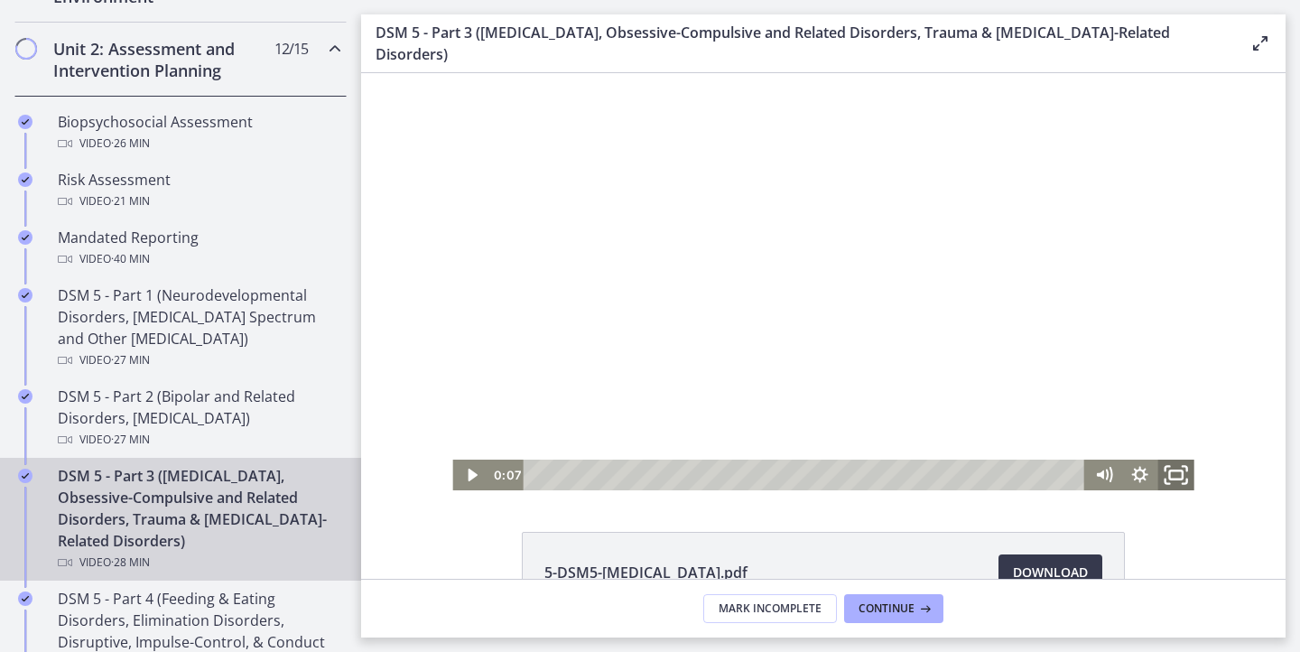
click at [1170, 480] on icon "Fullscreen" at bounding box center [1175, 475] width 43 height 37
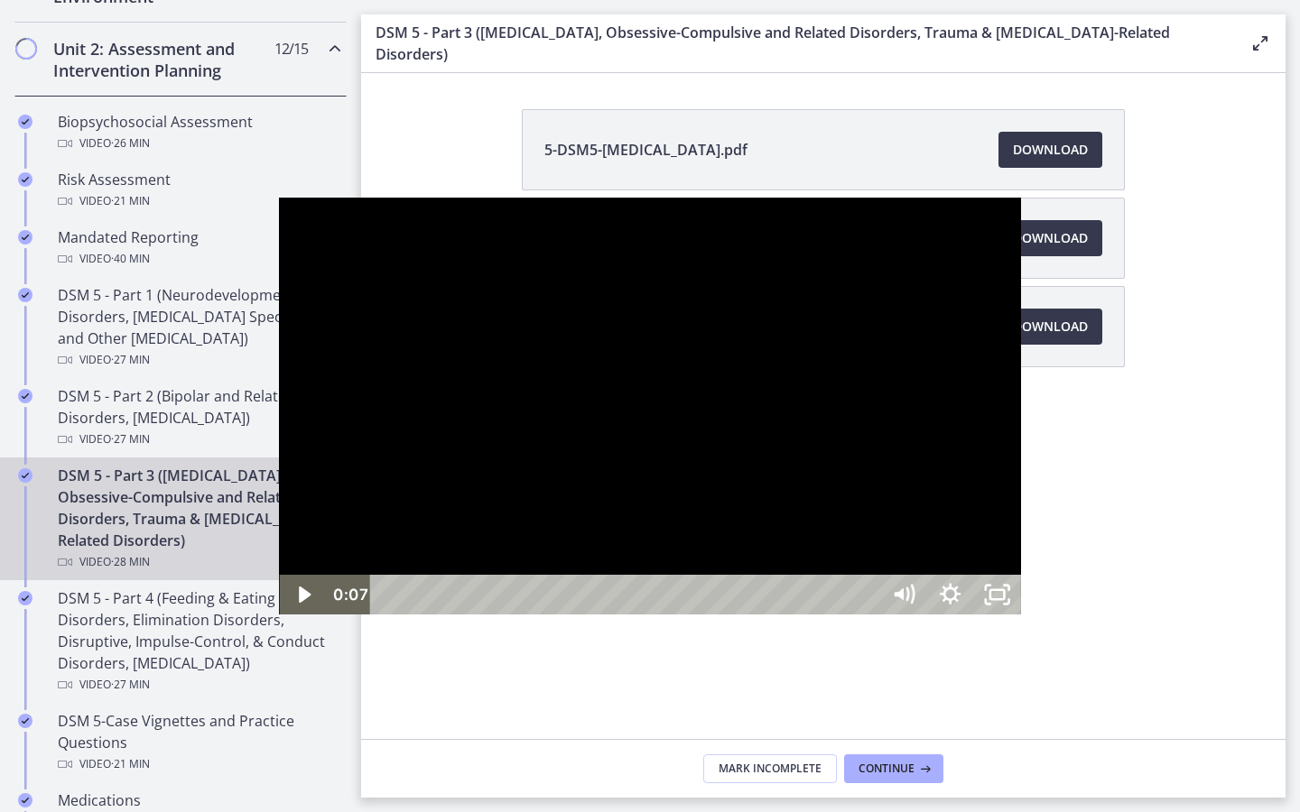
click at [755, 500] on div at bounding box center [649, 406] width 741 height 417
click at [745, 570] on div at bounding box center [649, 406] width 741 height 417
click at [680, 467] on div at bounding box center [649, 406] width 741 height 417
click at [663, 453] on div at bounding box center [649, 406] width 741 height 417
click at [1024, 619] on icon "Unfullscreen" at bounding box center [997, 595] width 56 height 48
